Goal: Navigation & Orientation: Find specific page/section

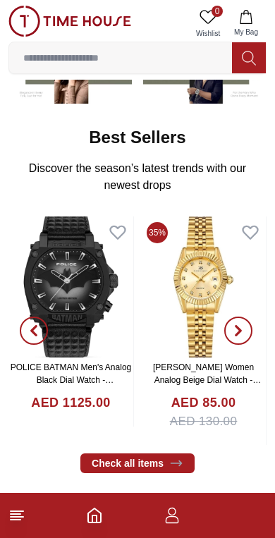
scroll to position [178, 0]
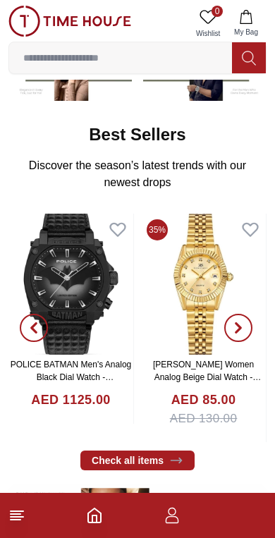
click at [25, 512] on icon at bounding box center [16, 515] width 17 height 17
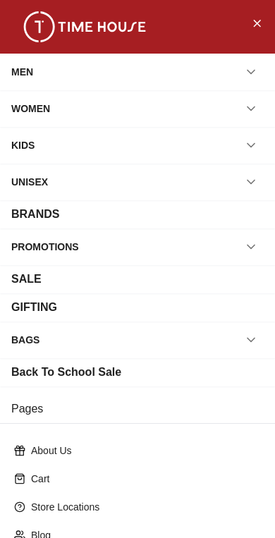
click at [241, 214] on div "BRANDS" at bounding box center [137, 214] width 252 height 17
click at [22, 208] on div "BRANDS" at bounding box center [35, 214] width 48 height 17
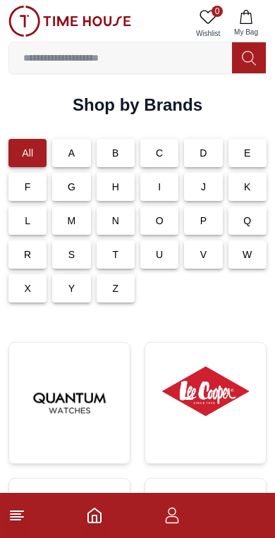
click at [245, 186] on p "K" at bounding box center [247, 187] width 7 height 14
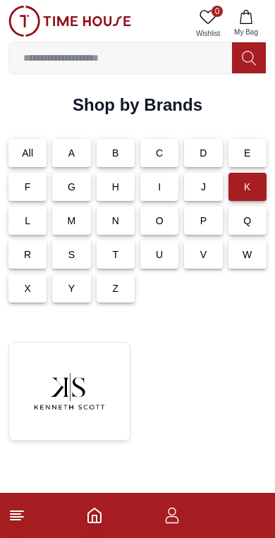
click at [82, 396] on img at bounding box center [69, 391] width 98 height 75
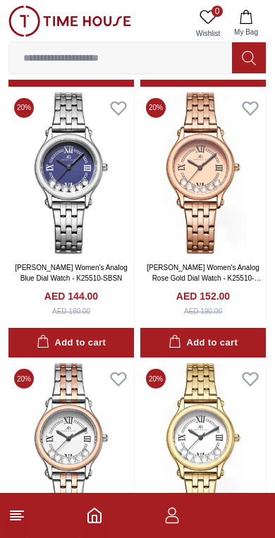
scroll to position [1499, 0]
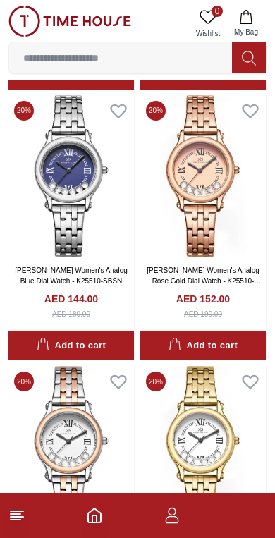
click at [24, 516] on icon at bounding box center [16, 515] width 17 height 17
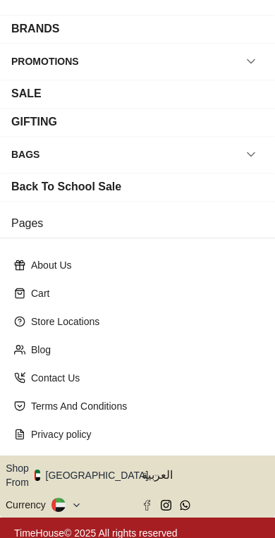
scroll to position [185, 0]
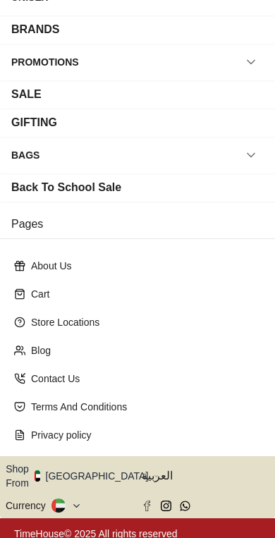
click at [86, 475] on button "Shop From [GEOGRAPHIC_DATA]" at bounding box center [82, 476] width 153 height 28
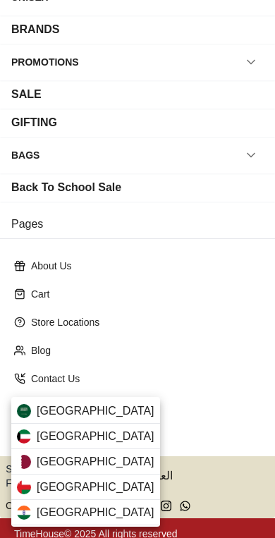
click at [99, 416] on span "[GEOGRAPHIC_DATA]" at bounding box center [96, 411] width 118 height 17
